Goal: Find specific page/section: Find specific page/section

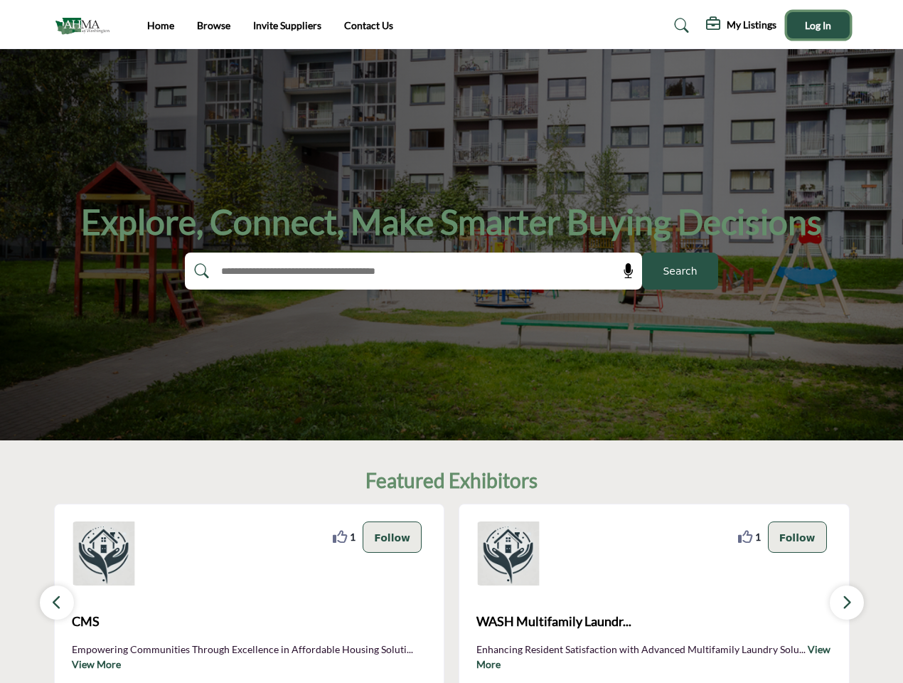
click at [819, 25] on span "Log In" at bounding box center [818, 25] width 26 height 12
click at [624, 271] on icon at bounding box center [629, 271] width 14 height 14
type input "**********"
click at [479, 593] on div "1" at bounding box center [654, 596] width 391 height 184
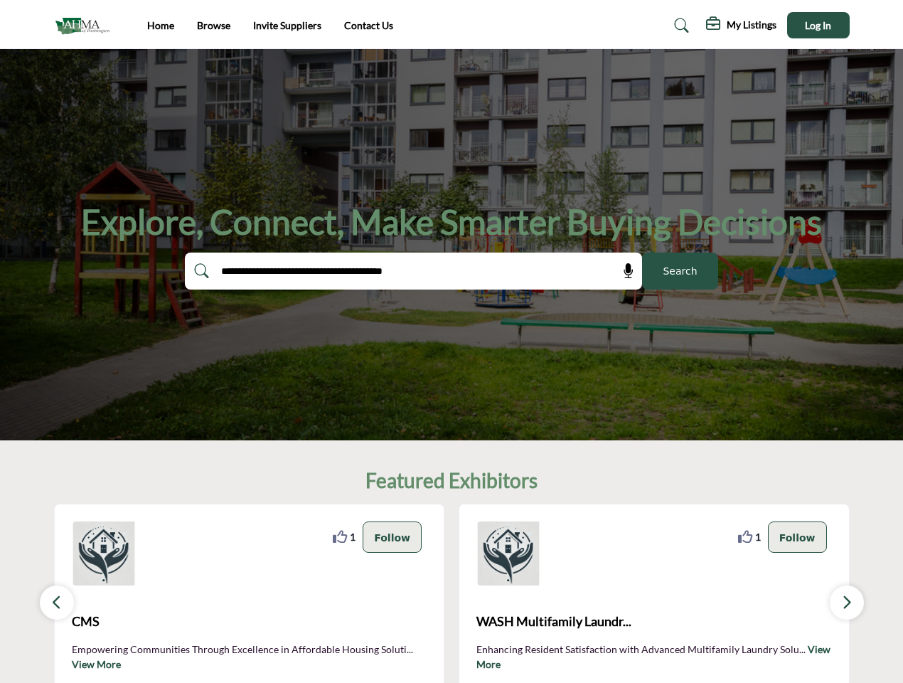
click at [347, 536] on icon at bounding box center [340, 537] width 14 height 14
click at [395, 537] on p "Follow" at bounding box center [392, 537] width 36 height 16
click at [250, 622] on span "CMS" at bounding box center [250, 621] width 356 height 19
click at [753, 536] on icon at bounding box center [745, 537] width 14 height 14
click at [800, 537] on p "Follow" at bounding box center [798, 537] width 36 height 16
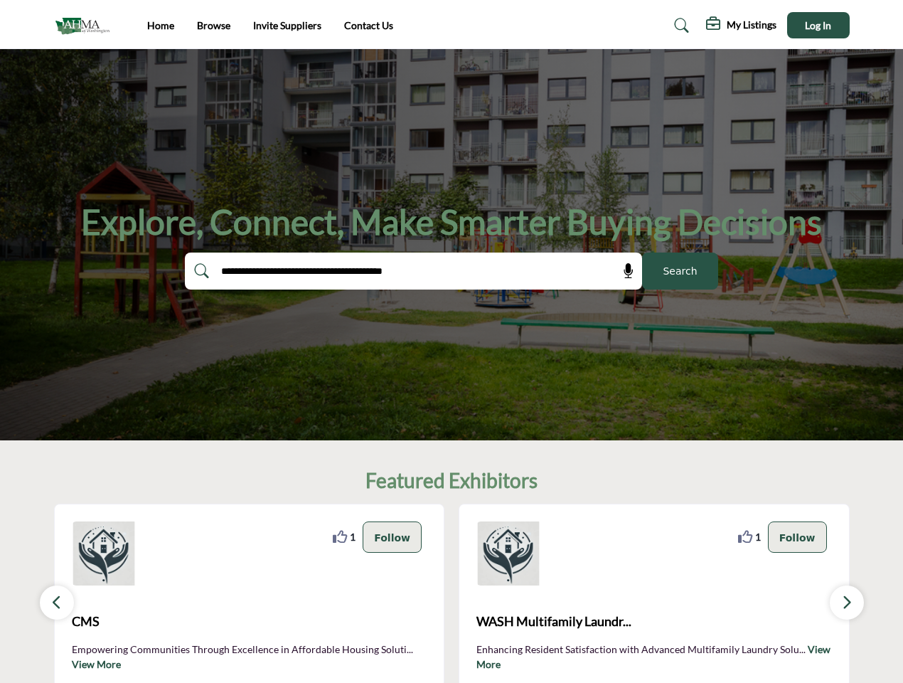
click at [654, 622] on span "WASH Multifamily Laundr..." at bounding box center [655, 621] width 356 height 19
